Goal: Task Accomplishment & Management: Manage account settings

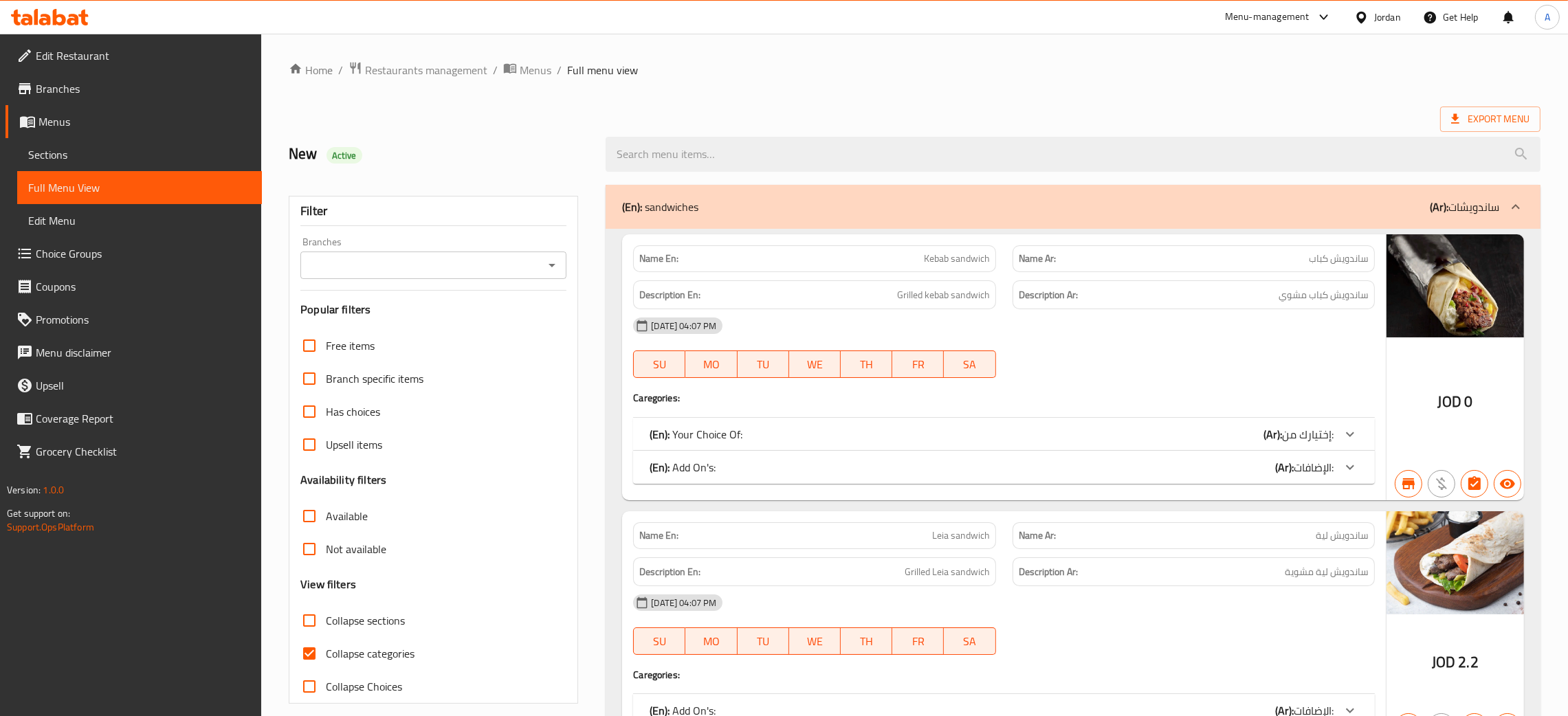
scroll to position [309, 0]
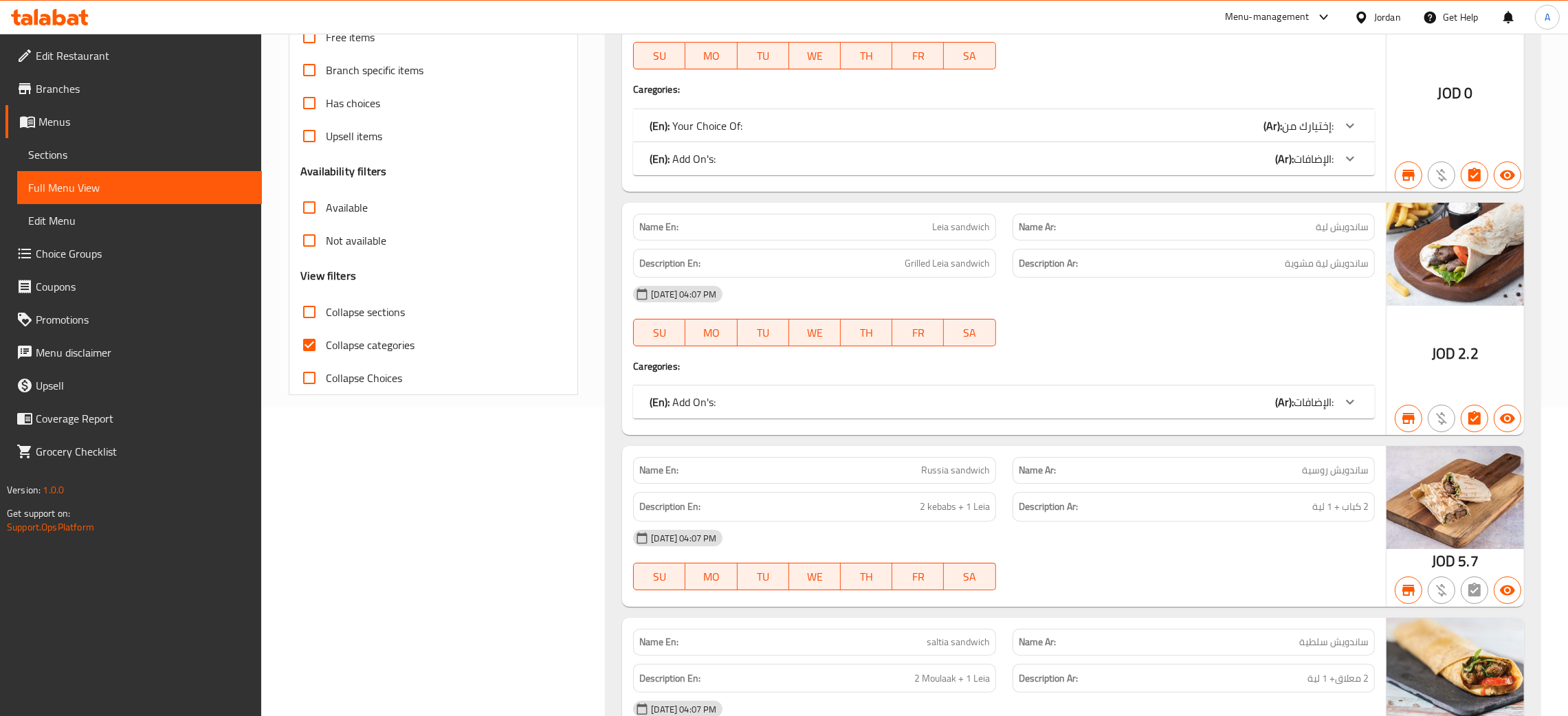
click at [313, 349] on input "Collapse categories" at bounding box center [310, 345] width 33 height 33
checkbox input "false"
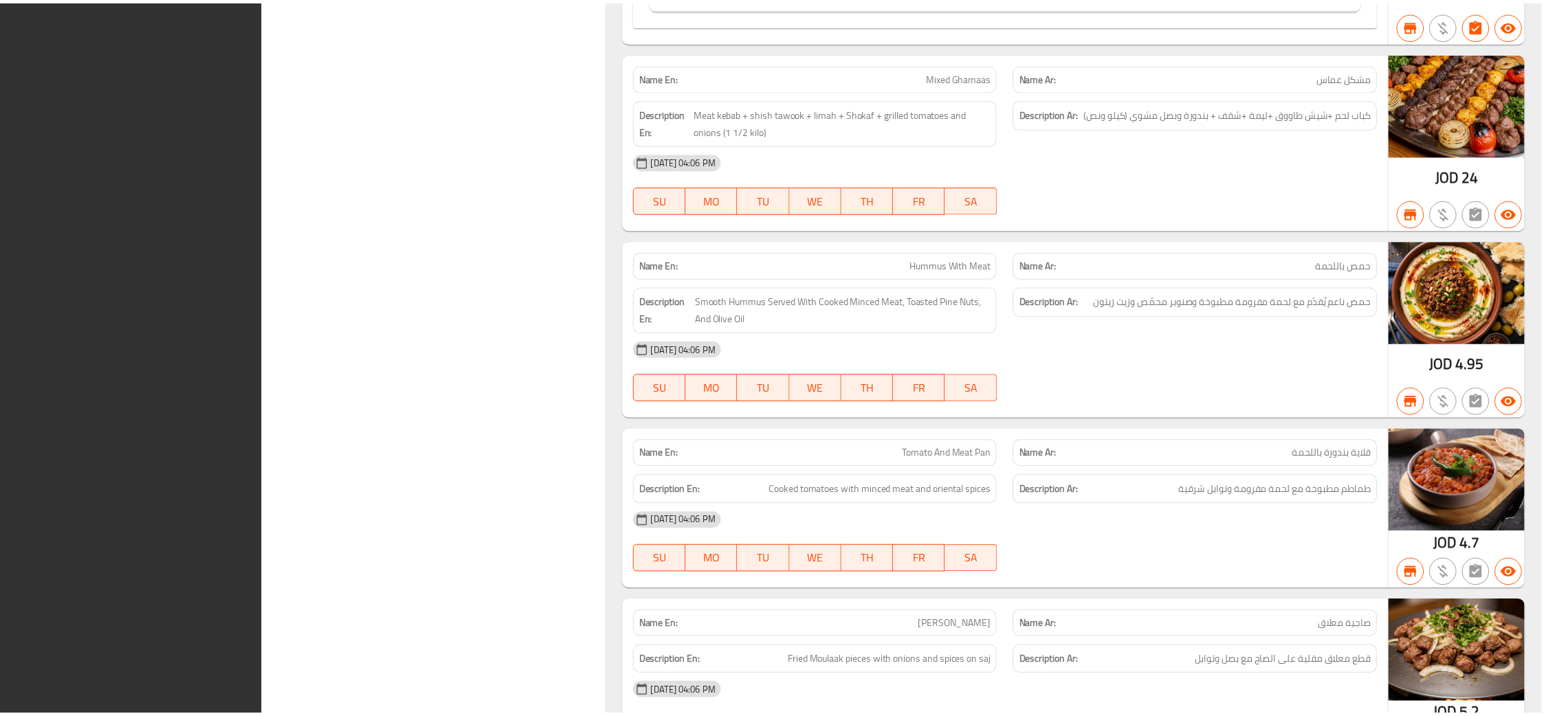
scroll to position [11248, 0]
